Goal: Task Accomplishment & Management: Manage account settings

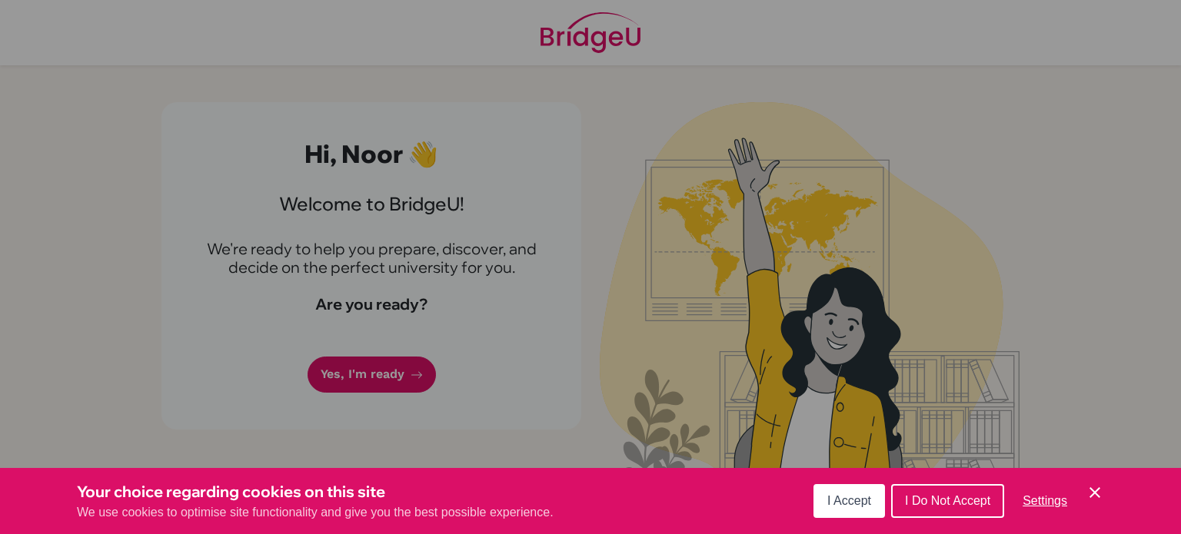
click at [240, 218] on div "Cookie Preferences" at bounding box center [590, 267] width 1181 height 534
click at [864, 501] on span "I Accept" at bounding box center [849, 500] width 44 height 13
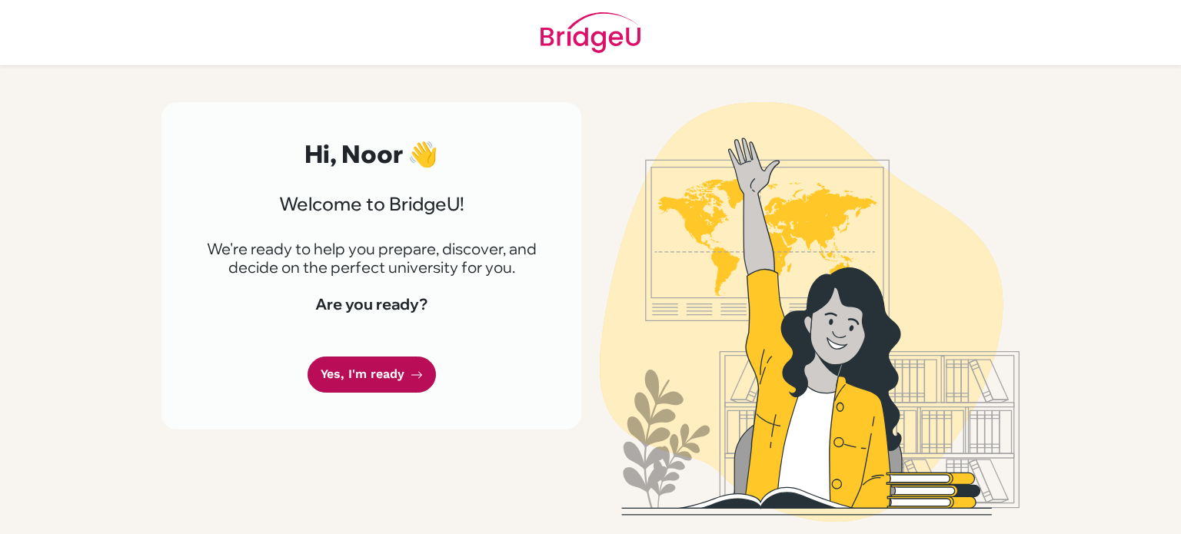
click at [360, 375] on link "Yes, I'm ready" at bounding box center [371, 375] width 128 height 36
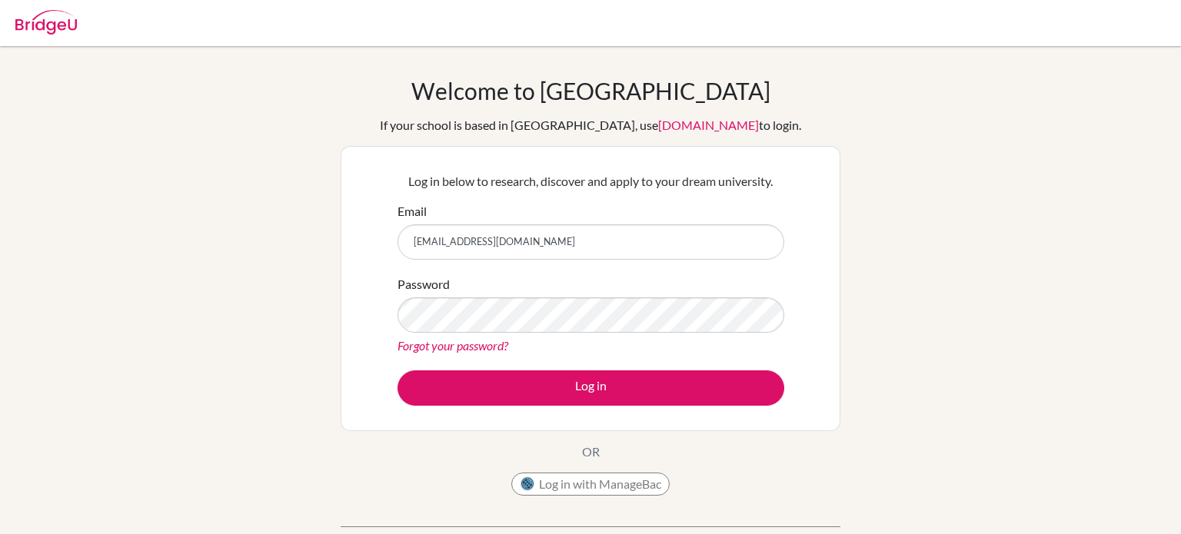
click at [432, 241] on input "noor.aljafari@summitschool.ae" at bounding box center [590, 241] width 387 height 35
type input "noor.aljafari@summitschool.ae"
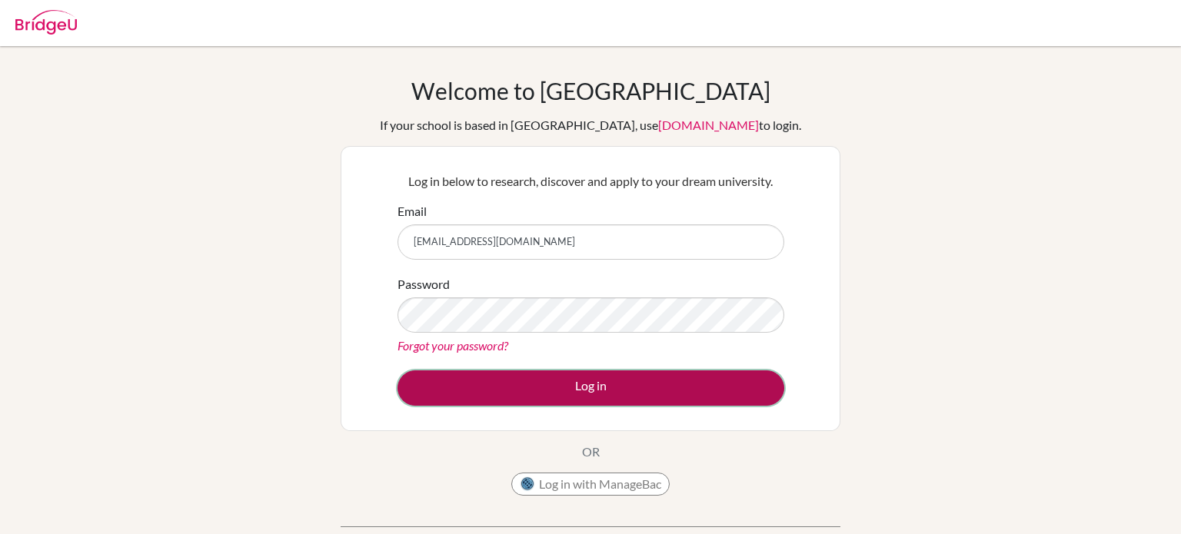
click at [489, 384] on button "Log in" at bounding box center [590, 387] width 387 height 35
